Goal: Task Accomplishment & Management: Use online tool/utility

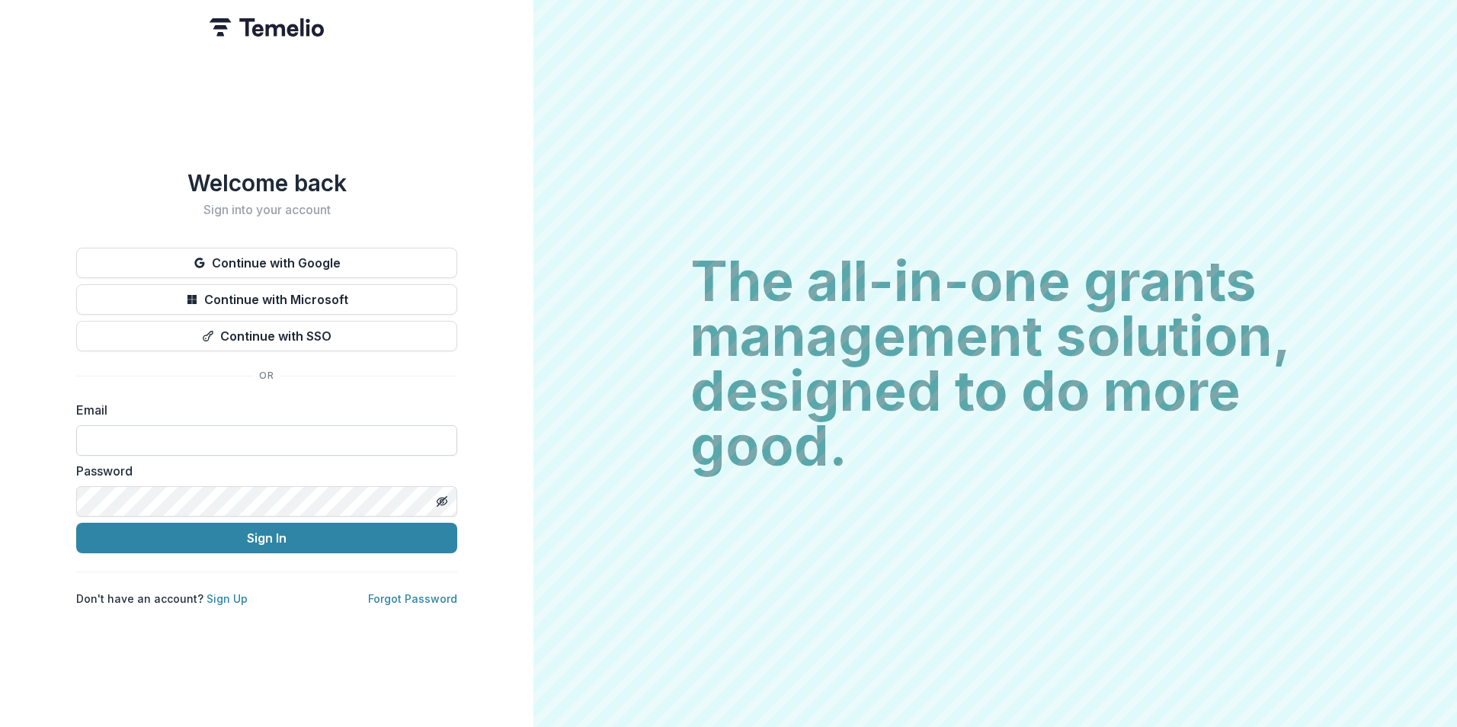
click at [162, 437] on input at bounding box center [266, 440] width 381 height 30
click at [111, 434] on input "**********" at bounding box center [266, 440] width 381 height 30
type input "**********"
click at [76, 523] on button "Sign In" at bounding box center [266, 538] width 381 height 30
